Goal: Task Accomplishment & Management: Use online tool/utility

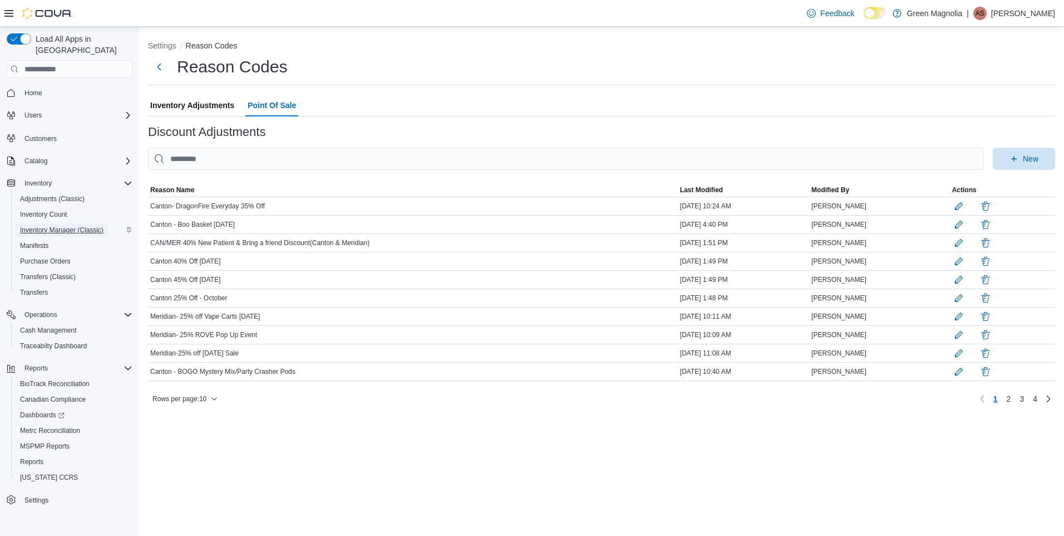
click at [46, 225] on span "Inventory Manager (Classic)" at bounding box center [61, 229] width 83 height 9
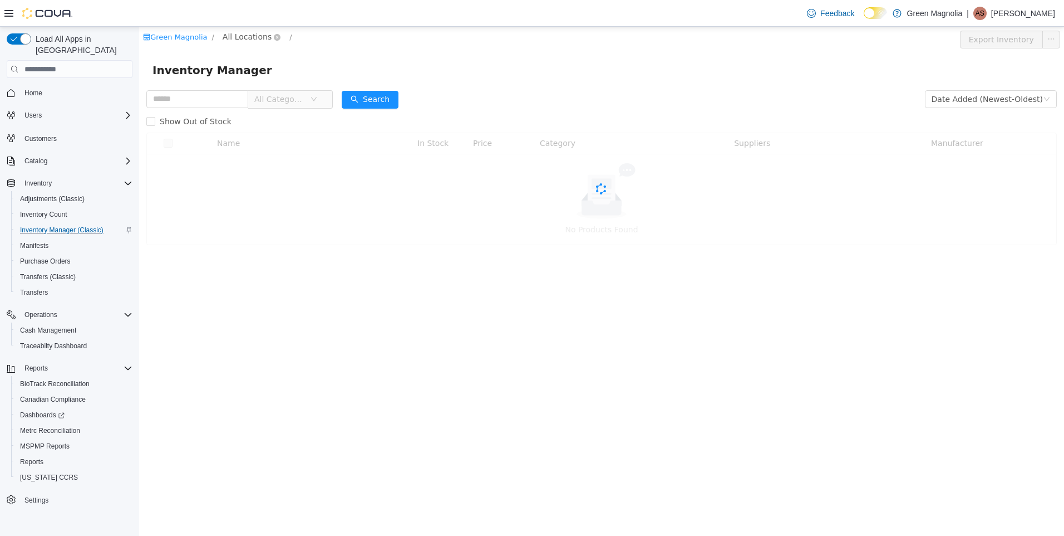
click at [234, 39] on span "All Locations" at bounding box center [247, 37] width 49 height 12
click at [248, 96] on input "text" at bounding box center [197, 99] width 102 height 18
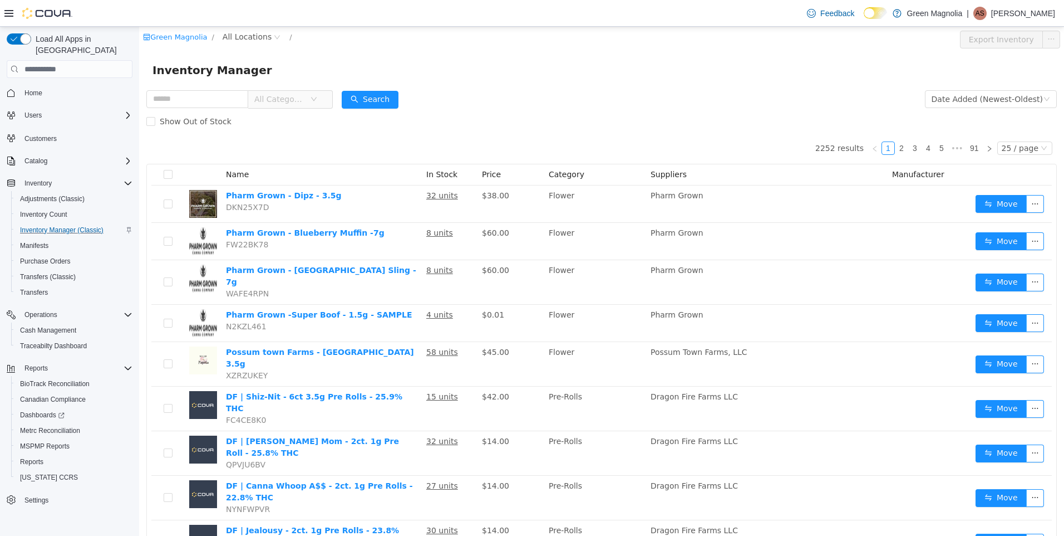
click at [484, 66] on div "Inventory Manager" at bounding box center [602, 70] width 898 height 18
click at [303, 92] on span "All Categories" at bounding box center [282, 99] width 56 height 17
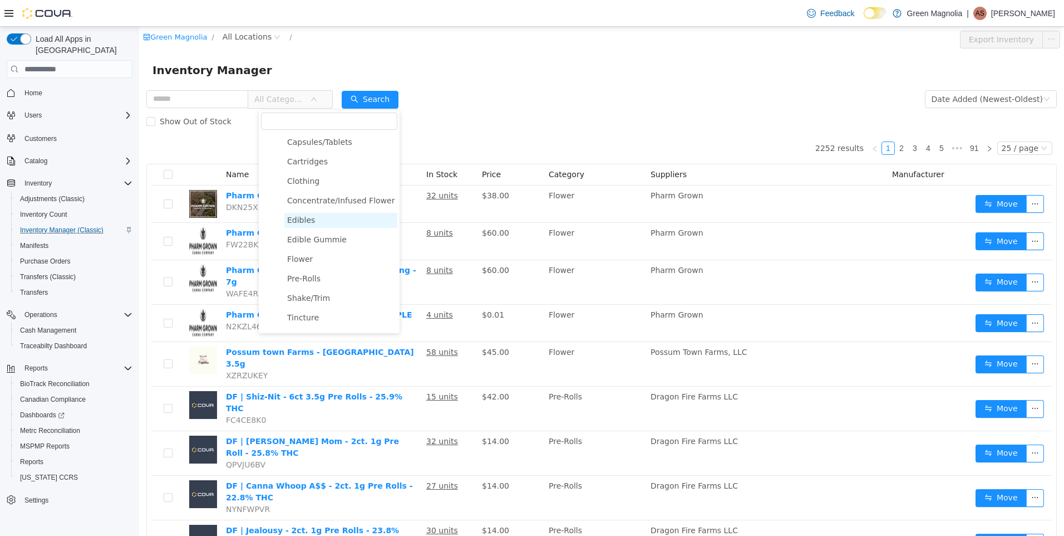
scroll to position [56, 0]
click at [304, 245] on span "Flower" at bounding box center [300, 241] width 26 height 9
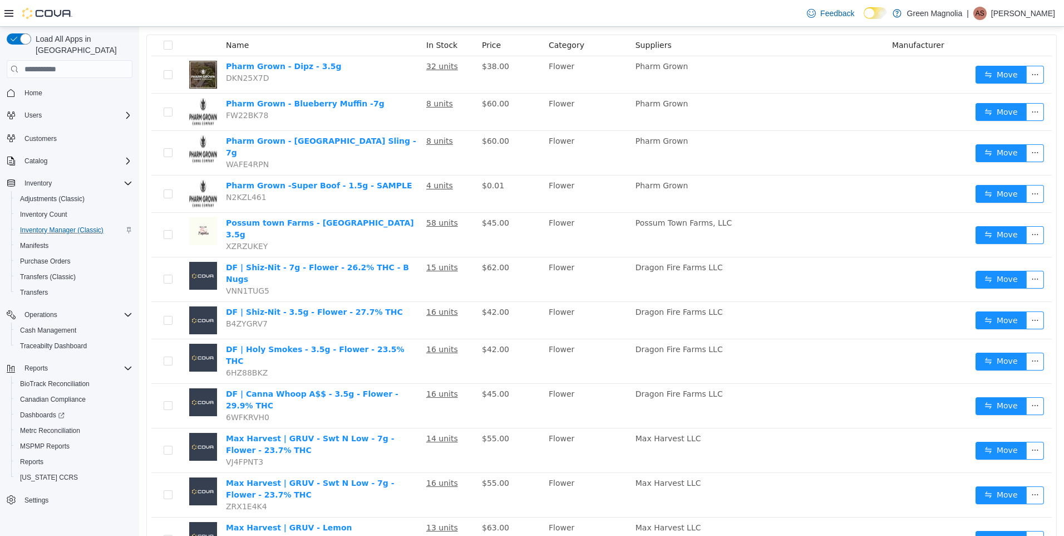
scroll to position [0, 0]
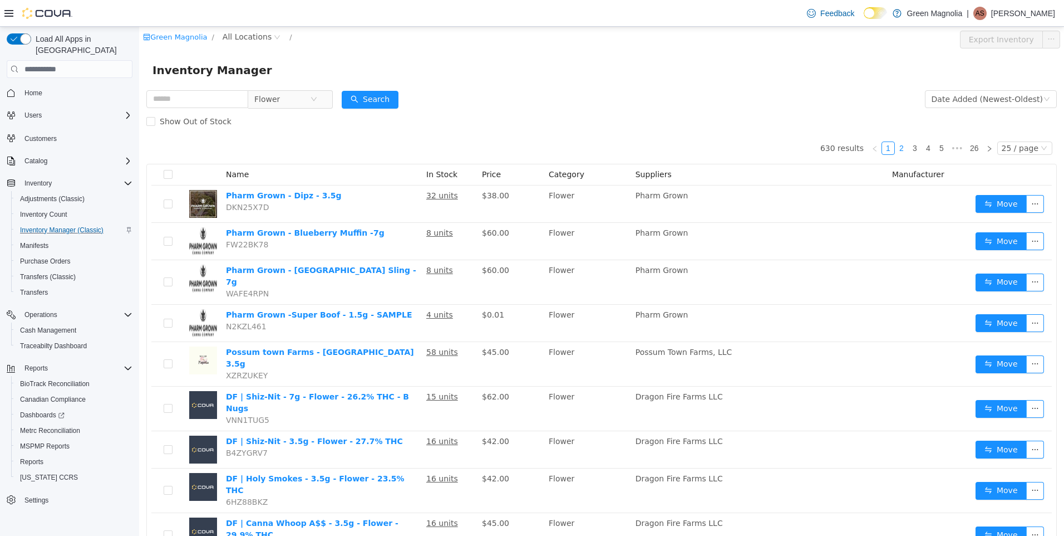
click at [896, 145] on link "2" at bounding box center [902, 148] width 12 height 12
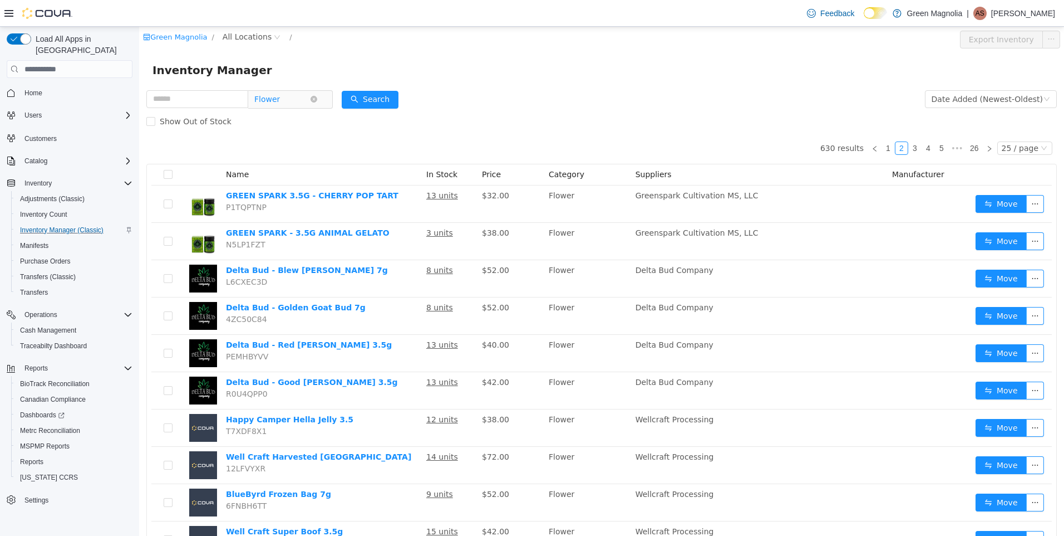
click at [310, 95] on span "Flower" at bounding box center [282, 99] width 56 height 17
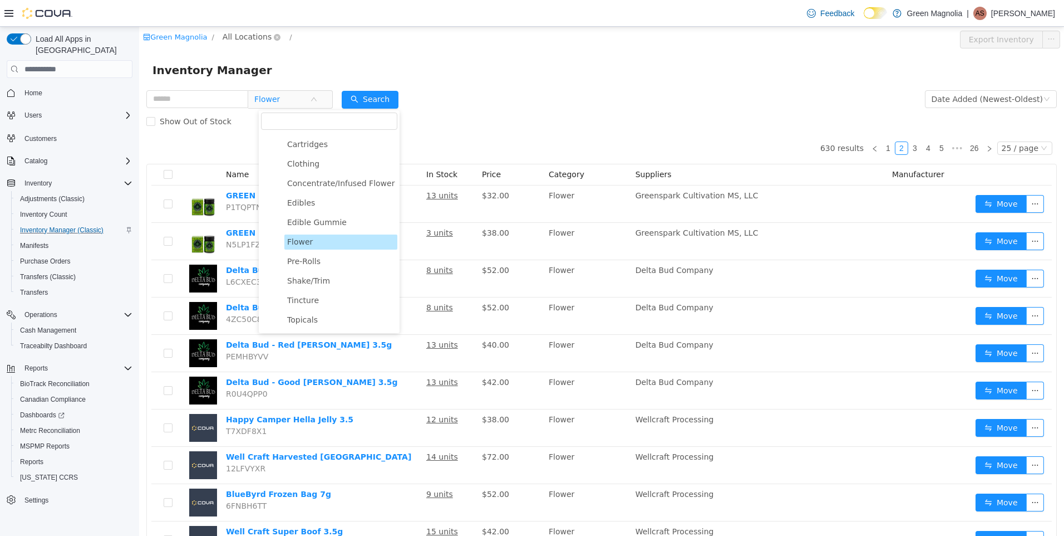
click at [244, 42] on span "All Locations" at bounding box center [247, 37] width 49 height 12
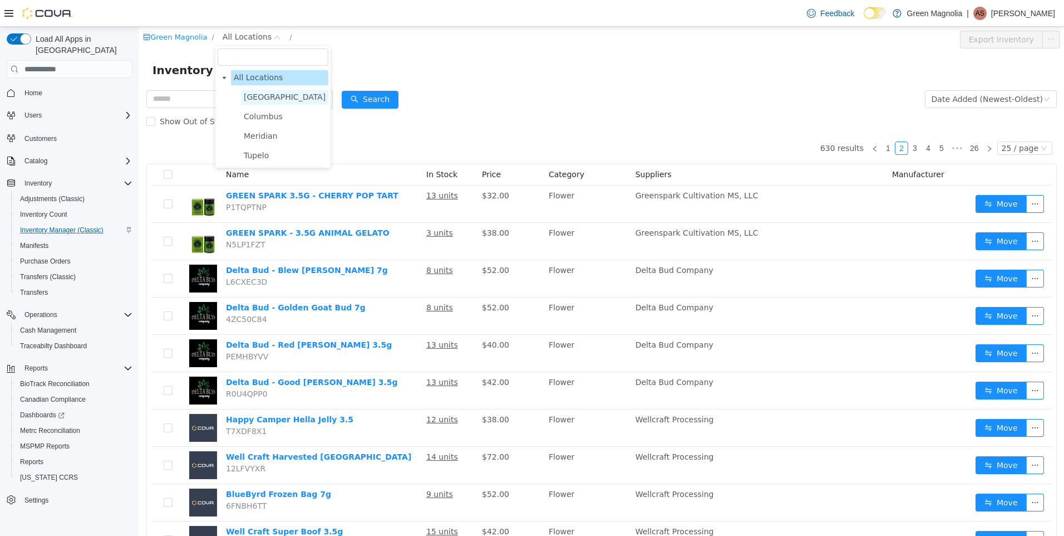
click at [248, 97] on span "[GEOGRAPHIC_DATA]" at bounding box center [285, 96] width 82 height 9
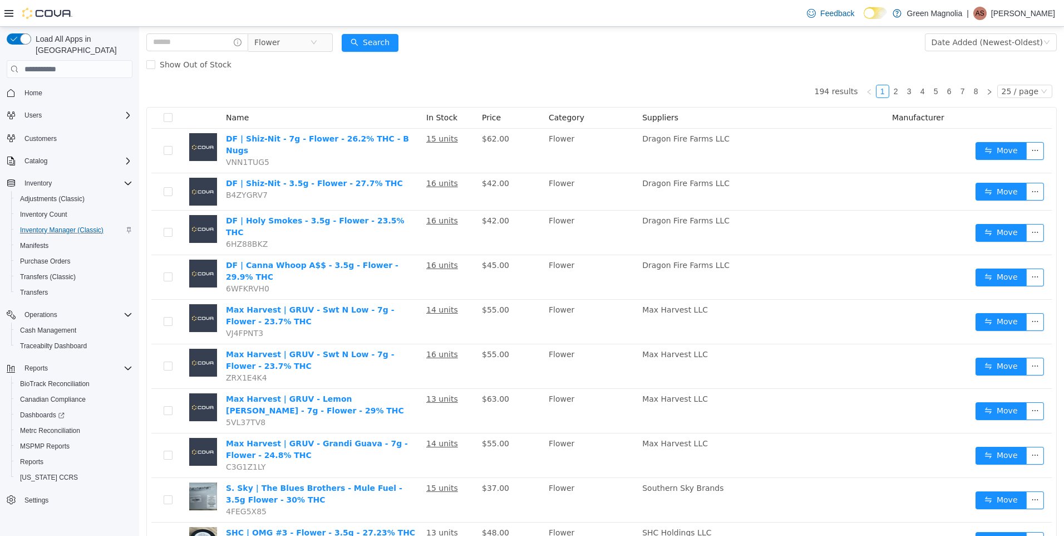
scroll to position [38, 0]
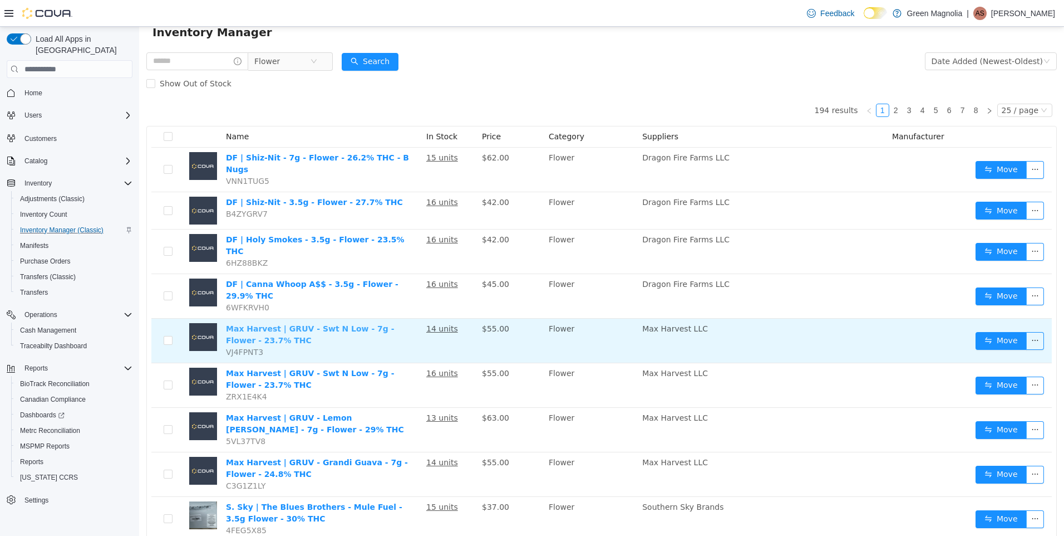
click at [353, 324] on link "Max Harvest | GRUV - Swt N Low - 7g - Flower - 23.7% THC" at bounding box center [310, 334] width 169 height 21
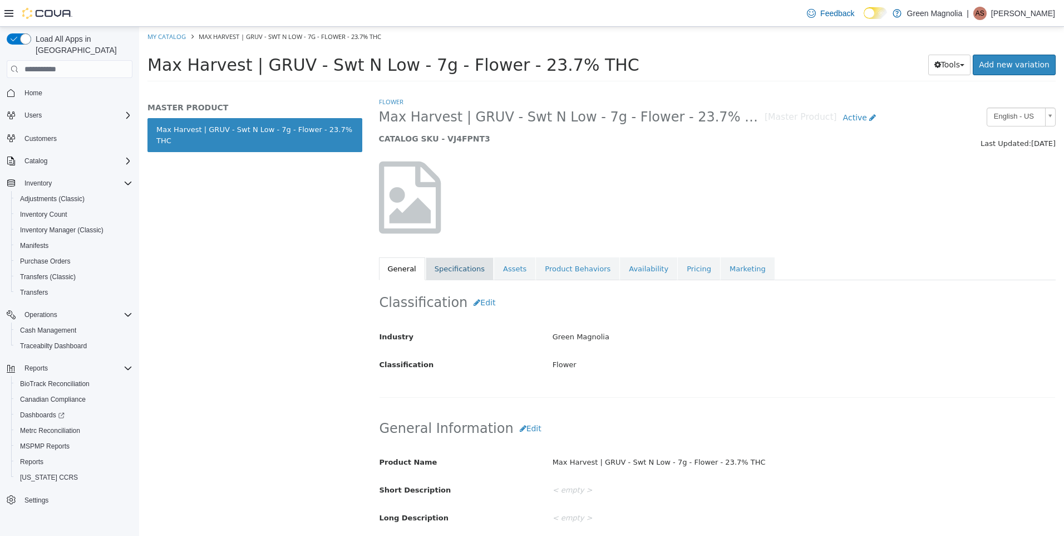
click at [474, 271] on link "Specifications" at bounding box center [460, 268] width 68 height 23
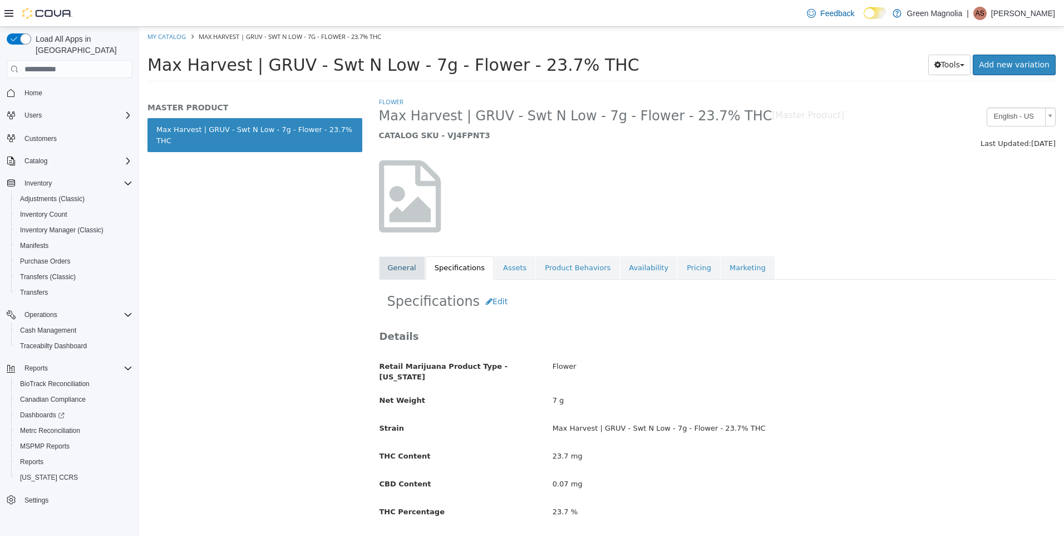
click at [405, 272] on link "General" at bounding box center [402, 267] width 46 height 23
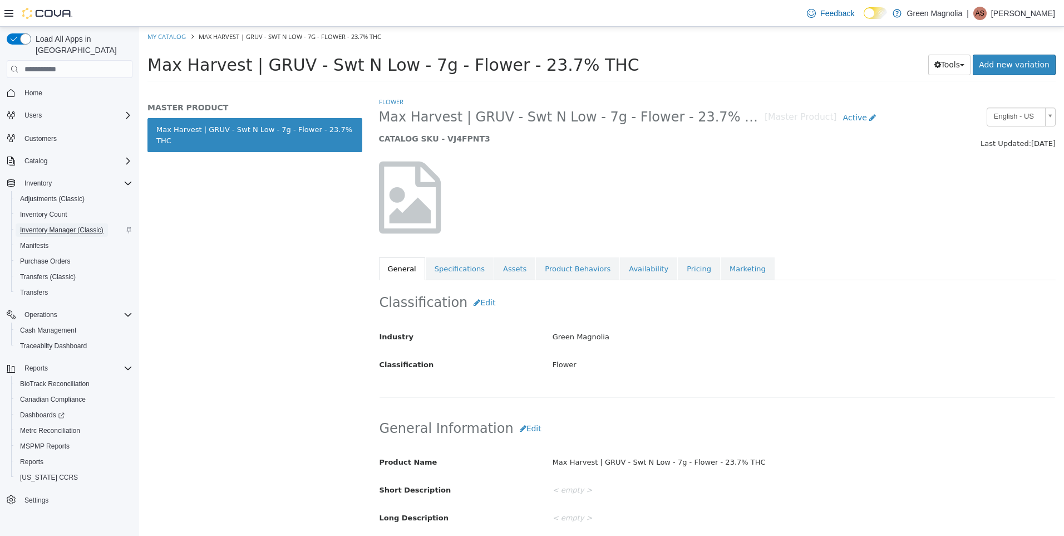
click at [60, 225] on span "Inventory Manager (Classic)" at bounding box center [61, 229] width 83 height 9
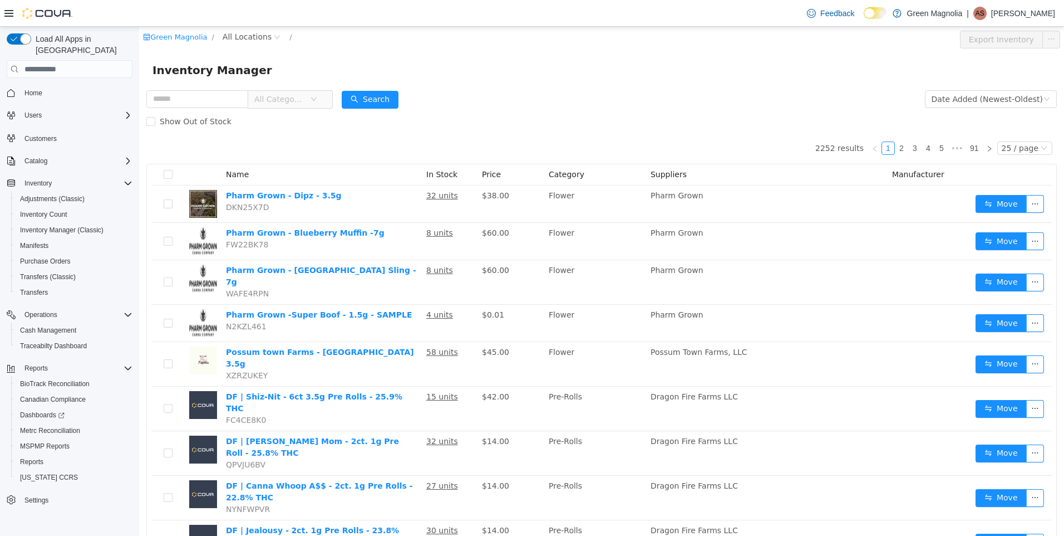
click at [290, 94] on span "All Categories" at bounding box center [279, 99] width 51 height 11
click at [251, 35] on span "All Locations" at bounding box center [247, 37] width 49 height 12
click at [256, 94] on span "[GEOGRAPHIC_DATA]" at bounding box center [285, 96] width 82 height 9
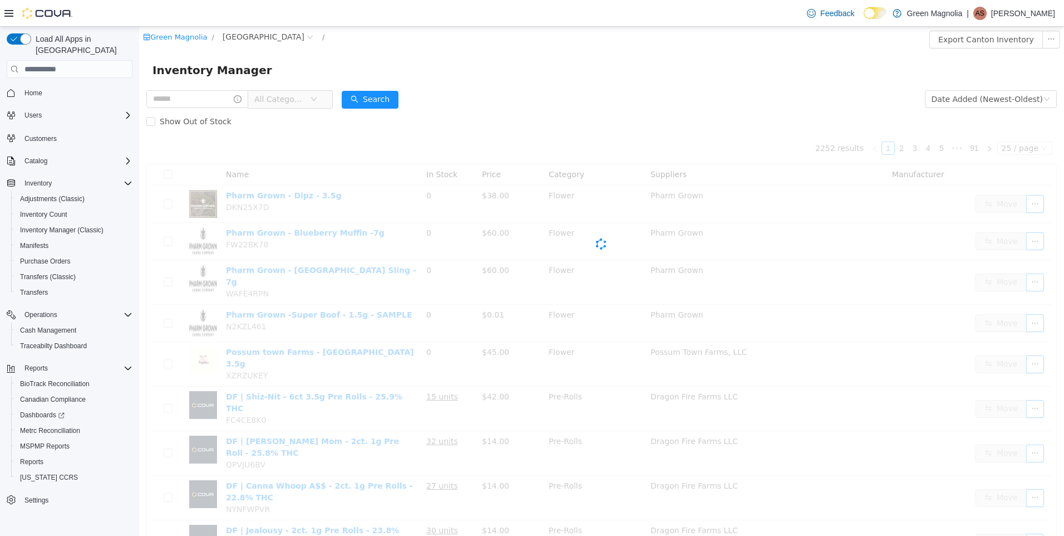
click at [291, 100] on span "All Categories" at bounding box center [279, 99] width 51 height 11
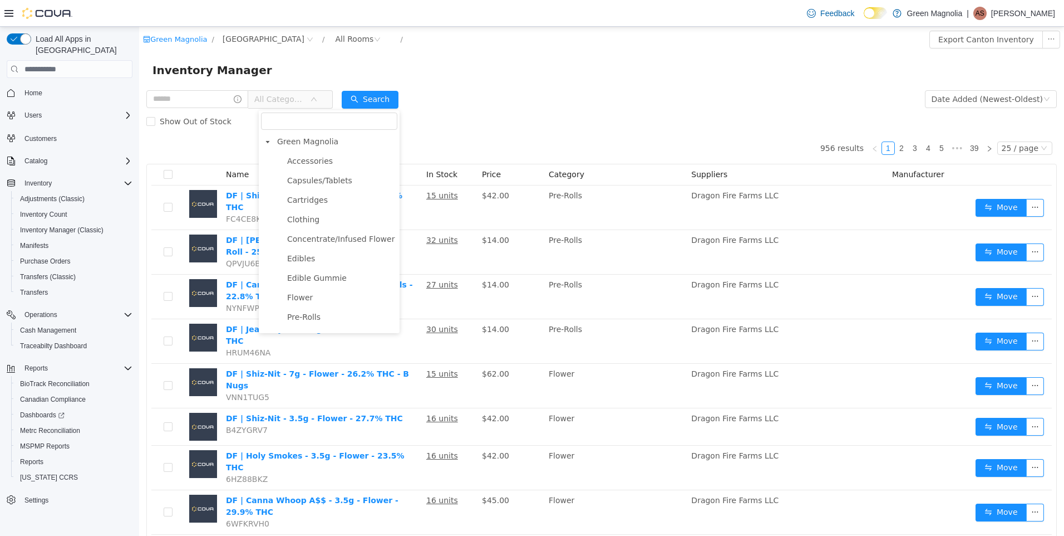
click at [305, 289] on ul "Accessories Capsules/Tablets Cartridges Clothing Concentrate/Infused Flower Edi…" at bounding box center [329, 307] width 136 height 307
click at [307, 293] on span "Flower" at bounding box center [340, 297] width 113 height 15
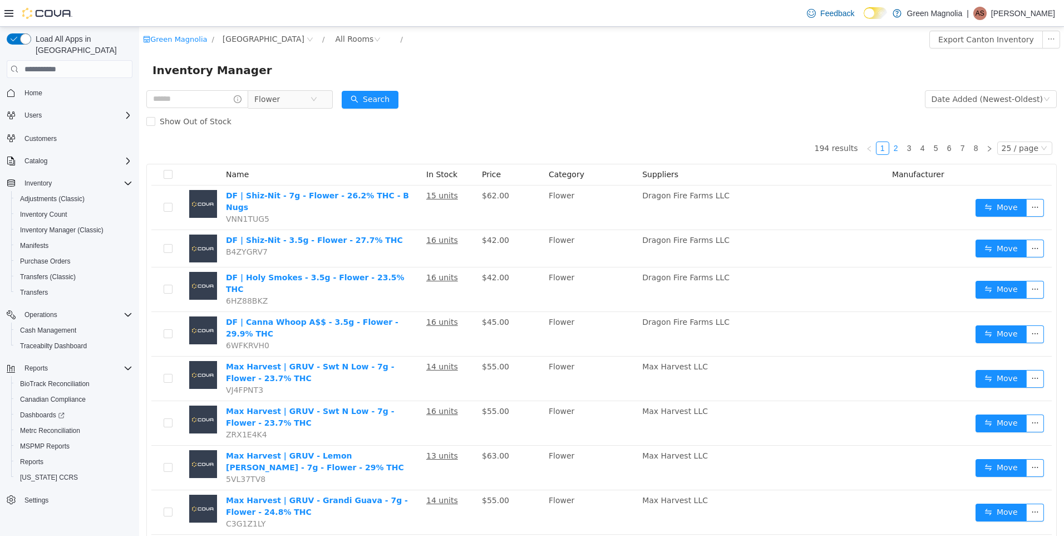
click at [893, 146] on link "2" at bounding box center [896, 148] width 12 height 12
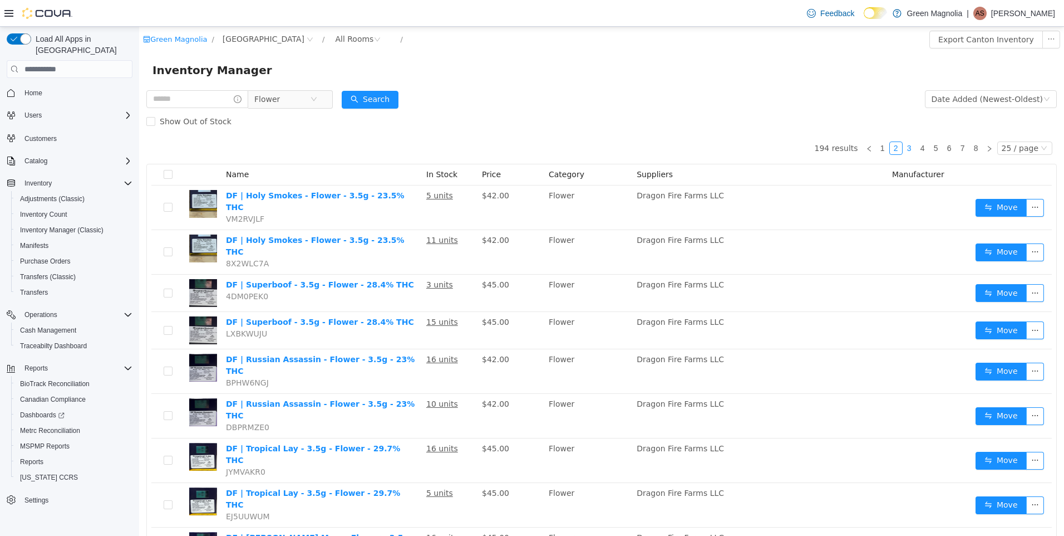
click at [904, 147] on link "3" at bounding box center [909, 148] width 12 height 12
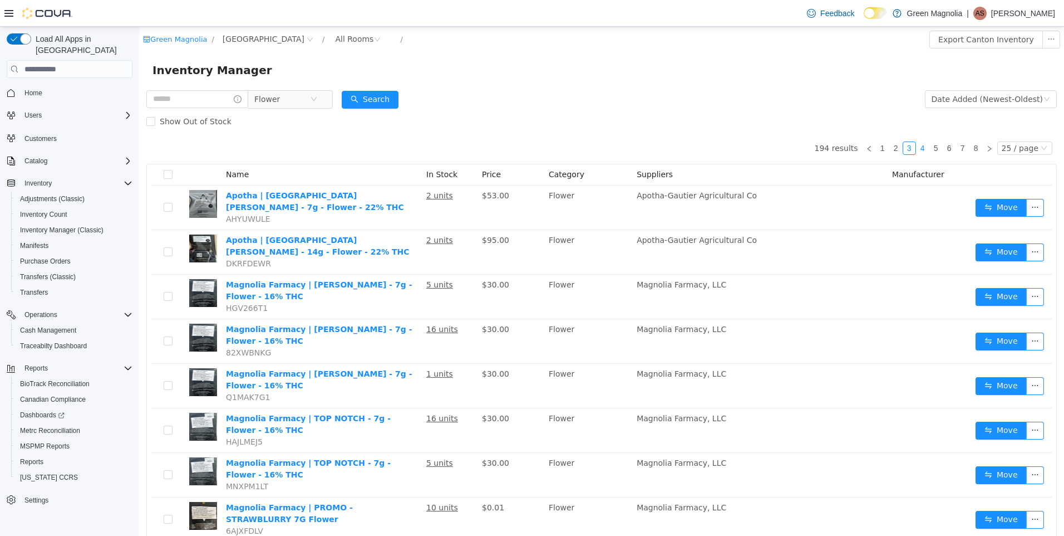
click at [918, 145] on link "4" at bounding box center [923, 148] width 12 height 12
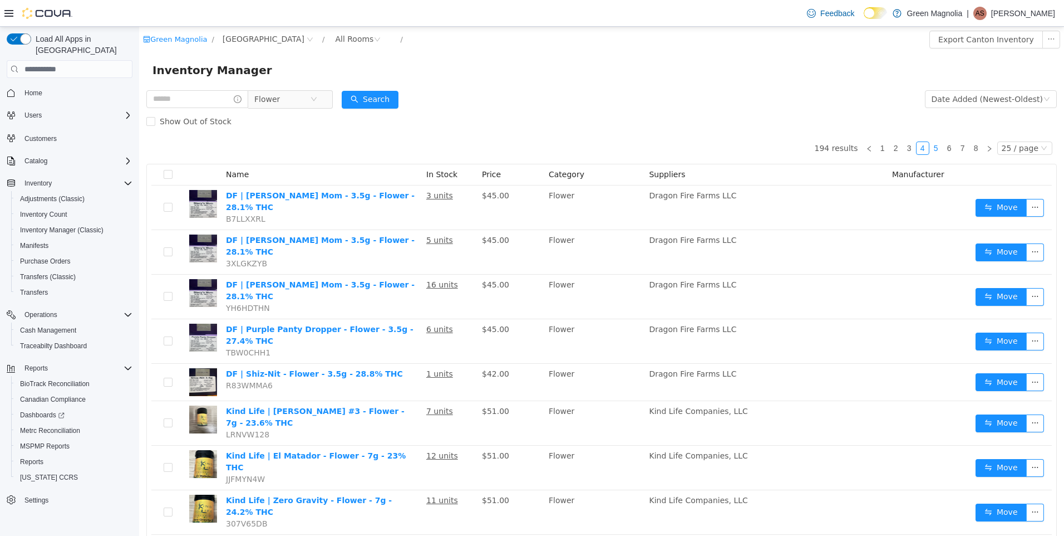
click at [934, 145] on link "5" at bounding box center [936, 148] width 12 height 12
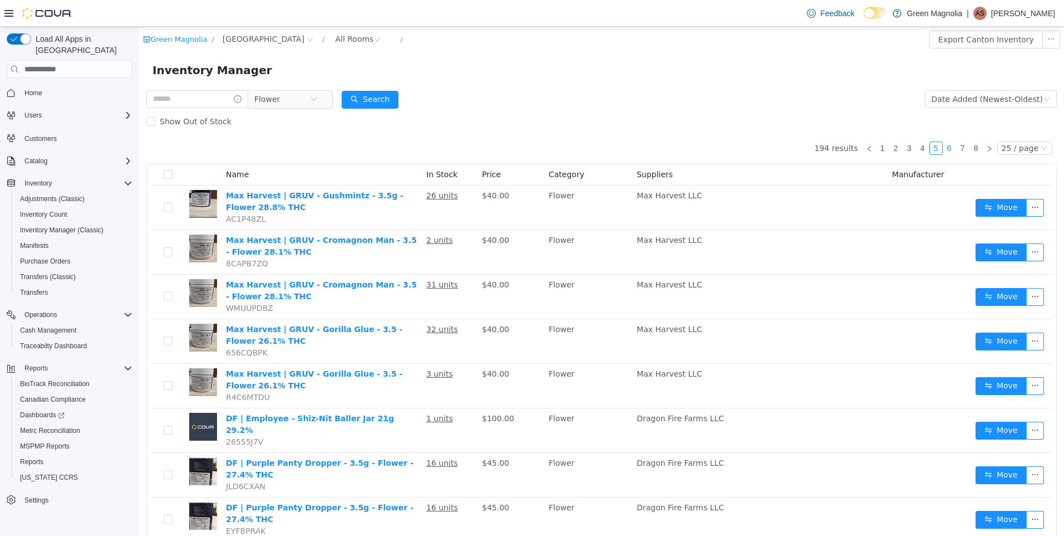
click at [946, 145] on link "6" at bounding box center [950, 148] width 12 height 12
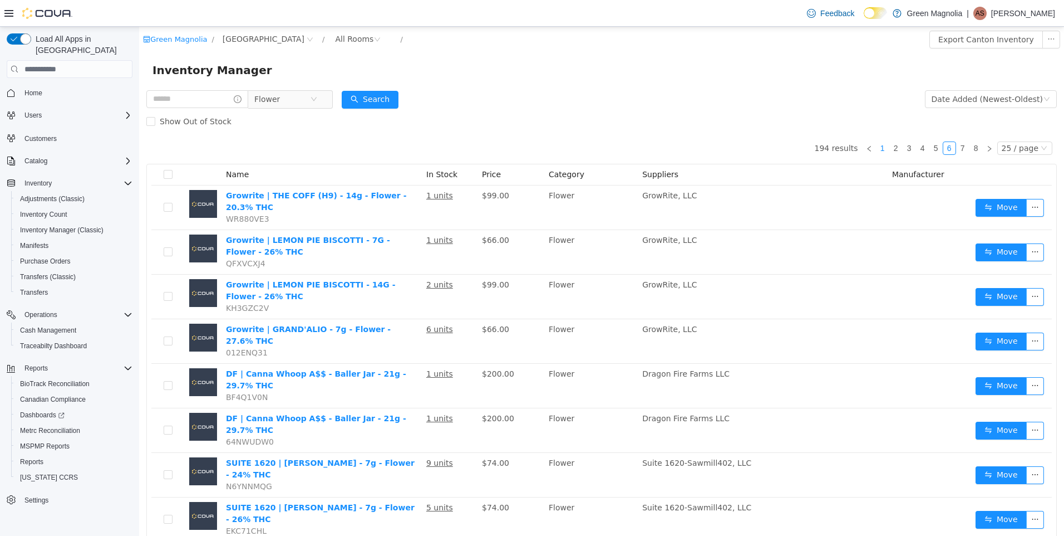
click at [882, 148] on link "1" at bounding box center [883, 148] width 12 height 12
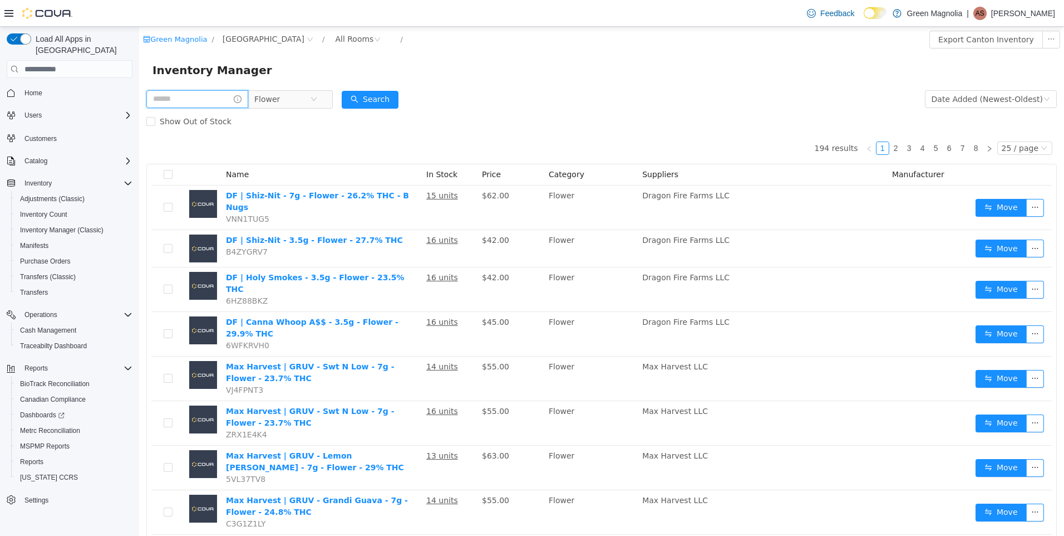
click at [219, 102] on input "text" at bounding box center [197, 99] width 102 height 18
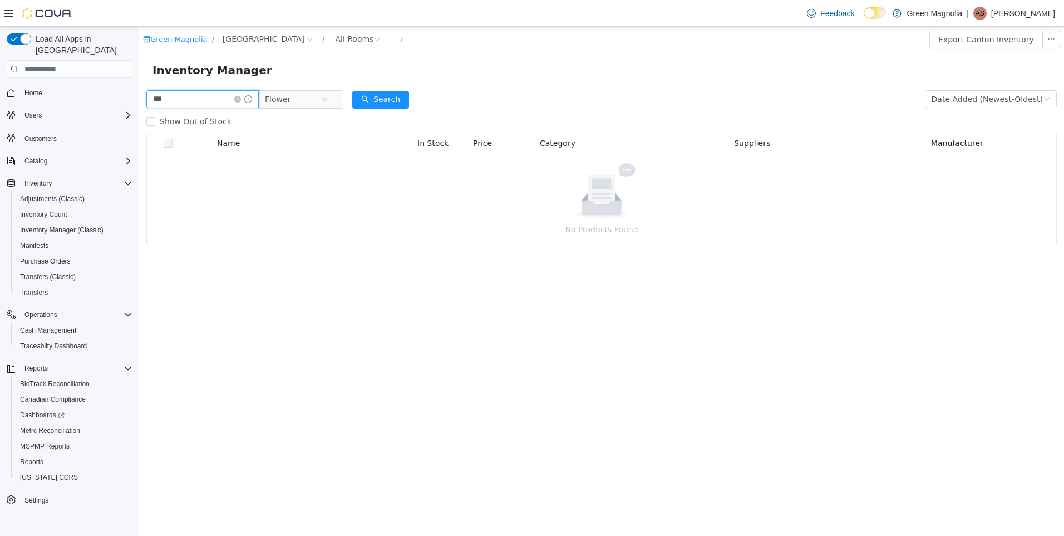
type input "***"
click at [212, 97] on input "***" at bounding box center [202, 99] width 112 height 18
type input "*"
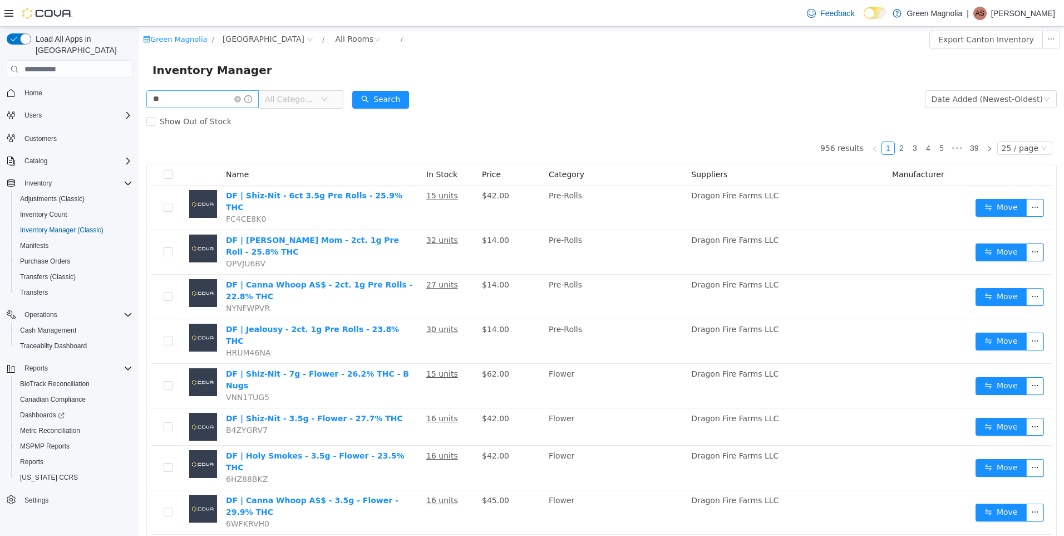
type input "**"
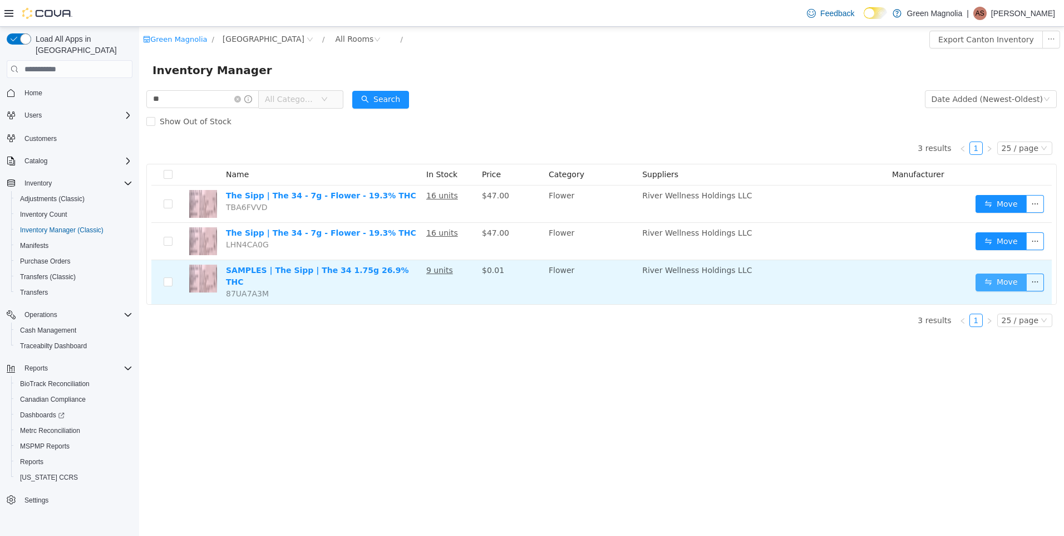
click at [989, 281] on button "Move" at bounding box center [1001, 282] width 51 height 18
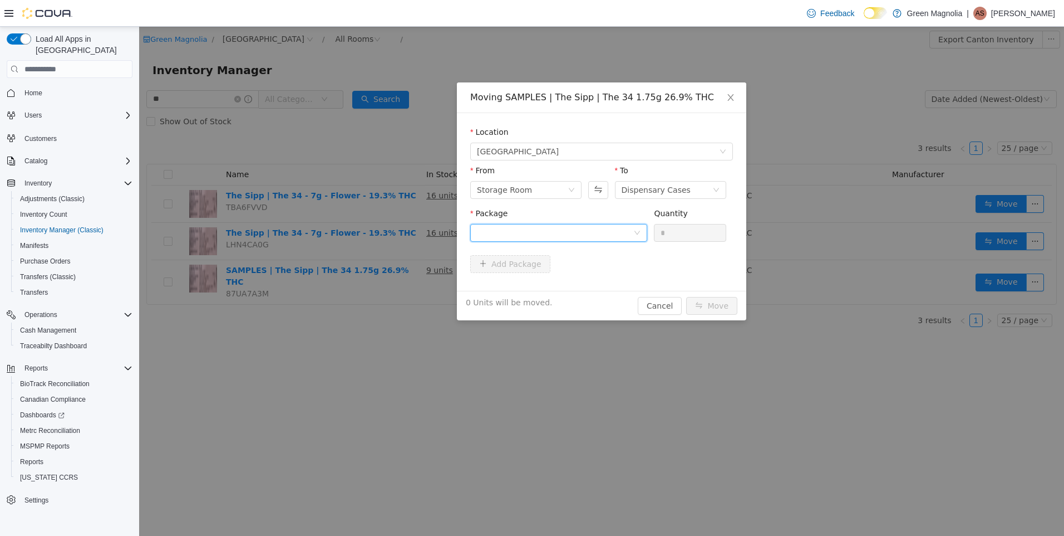
click at [610, 237] on div at bounding box center [555, 232] width 156 height 17
click at [572, 273] on strong "1A423010000025C000039822" at bounding box center [542, 272] width 131 height 9
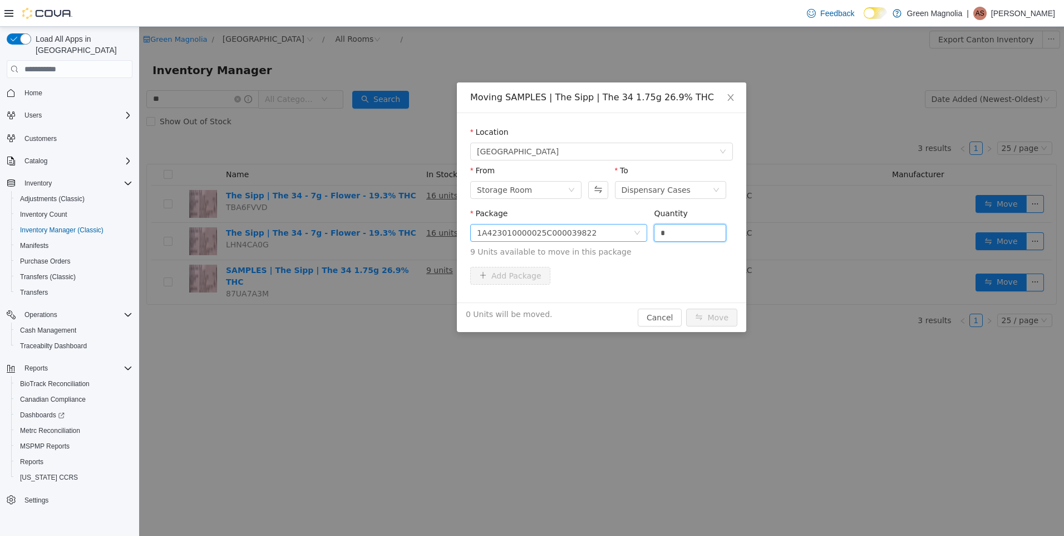
drag, startPoint x: 667, startPoint y: 233, endPoint x: 646, endPoint y: 229, distance: 20.9
click at [646, 229] on span "Package 1A423010000025C000039822 Quantity * 9 Units available to move in this p…" at bounding box center [601, 233] width 263 height 49
type input "*"
click at [718, 322] on button "Move" at bounding box center [711, 317] width 51 height 18
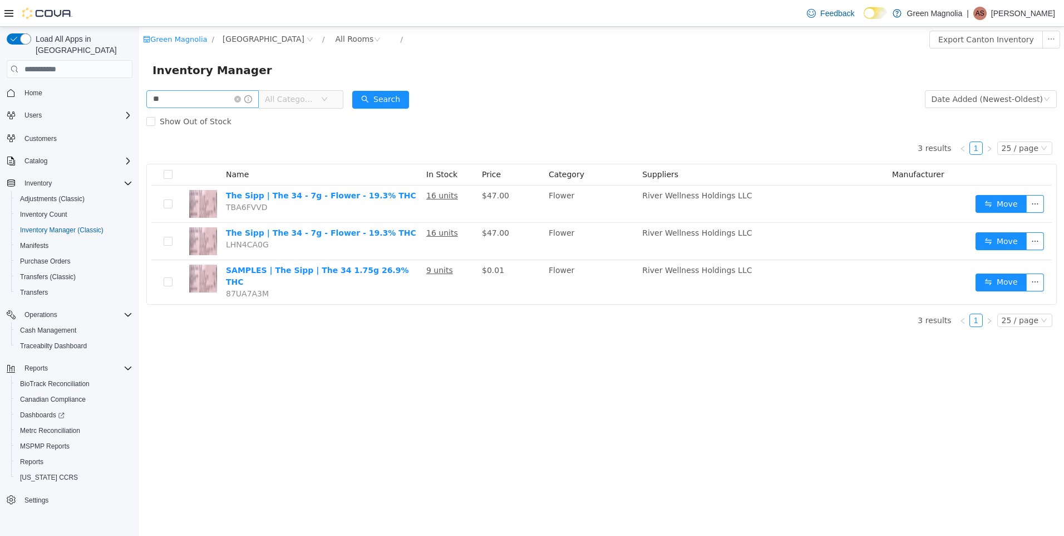
drag, startPoint x: 245, startPoint y: 96, endPoint x: 239, endPoint y: 98, distance: 6.3
click at [241, 96] on icon "icon: close-circle" at bounding box center [237, 99] width 7 height 7
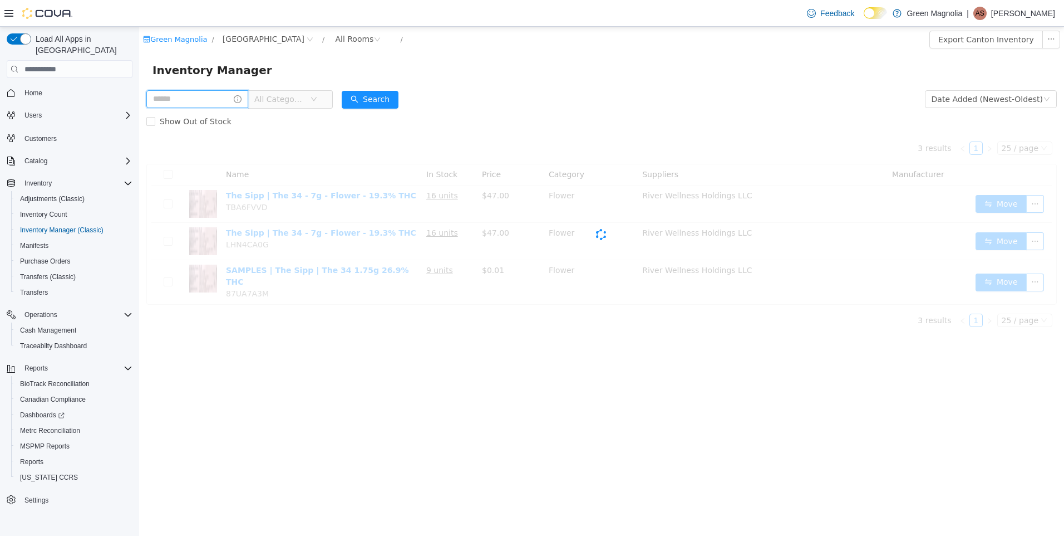
click at [230, 99] on input "text" at bounding box center [197, 99] width 102 height 18
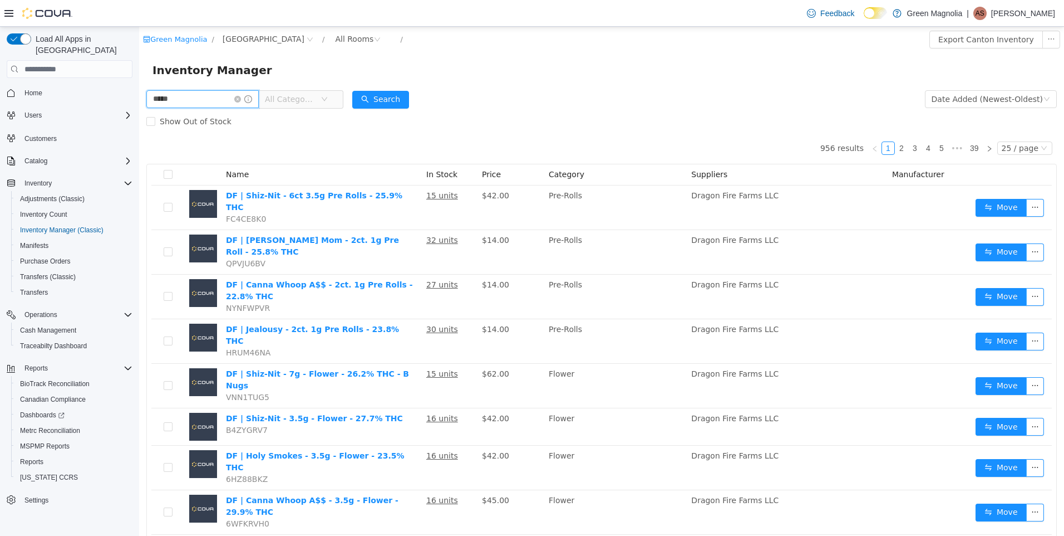
type input "*****"
